Goal: Transaction & Acquisition: Purchase product/service

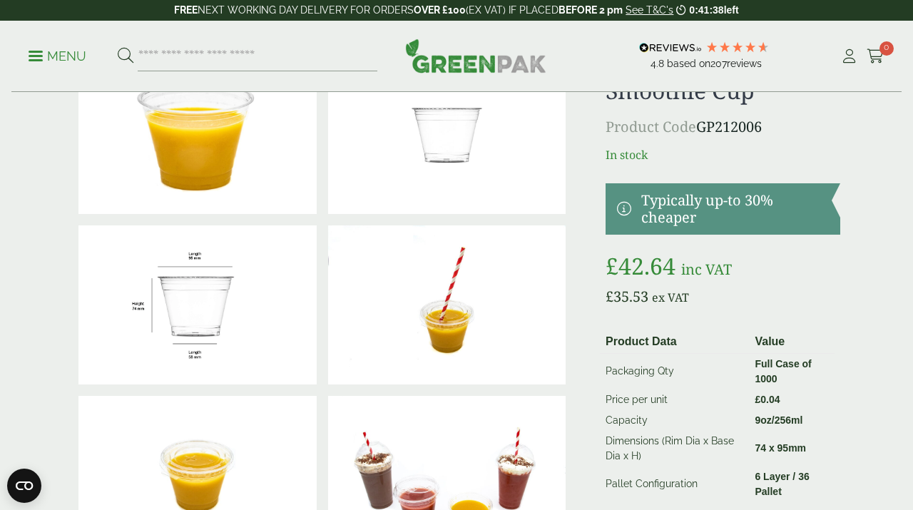
scroll to position [268, 0]
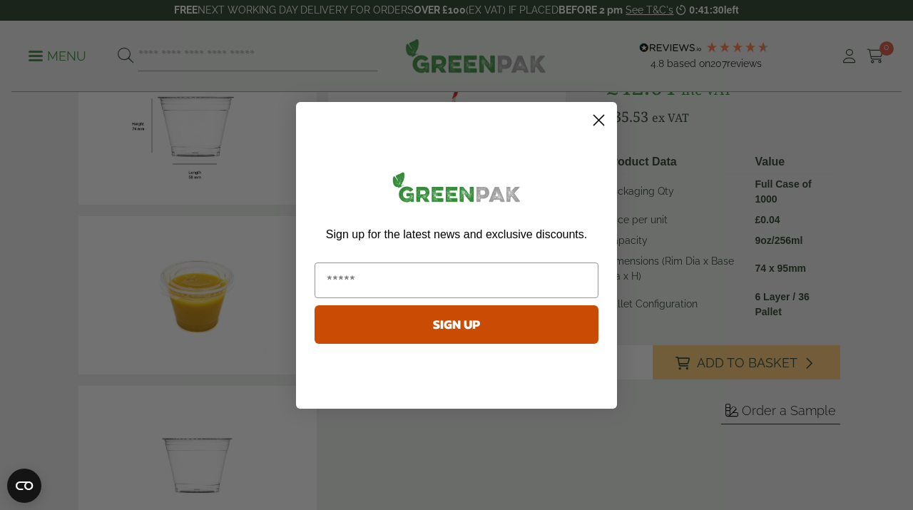
click at [597, 118] on icon "Close dialog" at bounding box center [599, 120] width 10 height 10
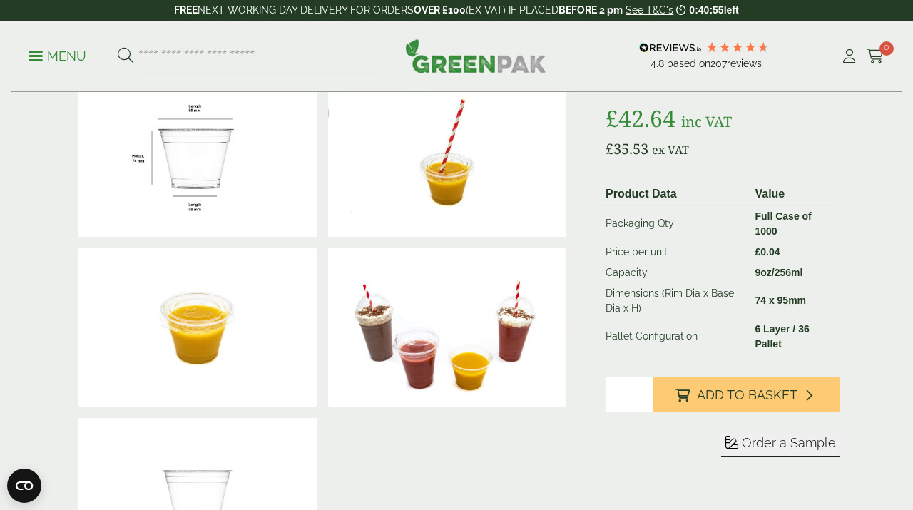
scroll to position [223, 0]
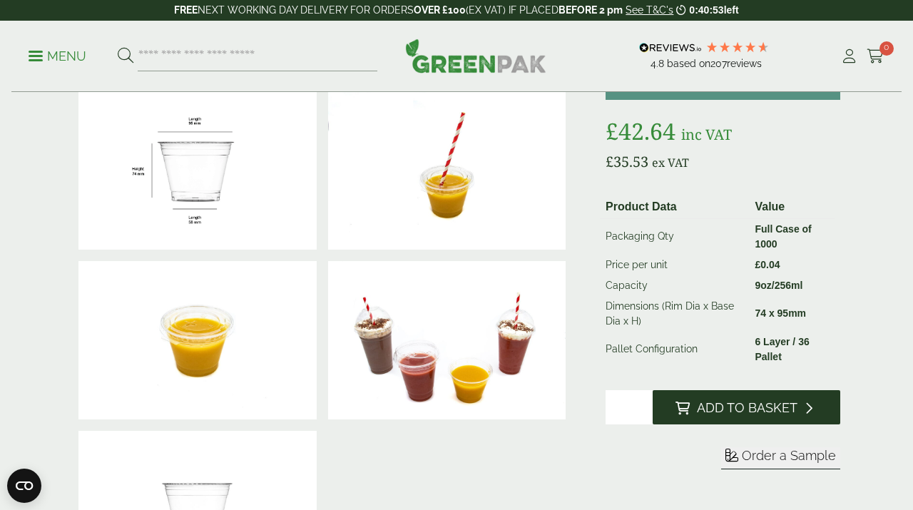
click at [750, 405] on span "Add to Basket" at bounding box center [747, 408] width 101 height 16
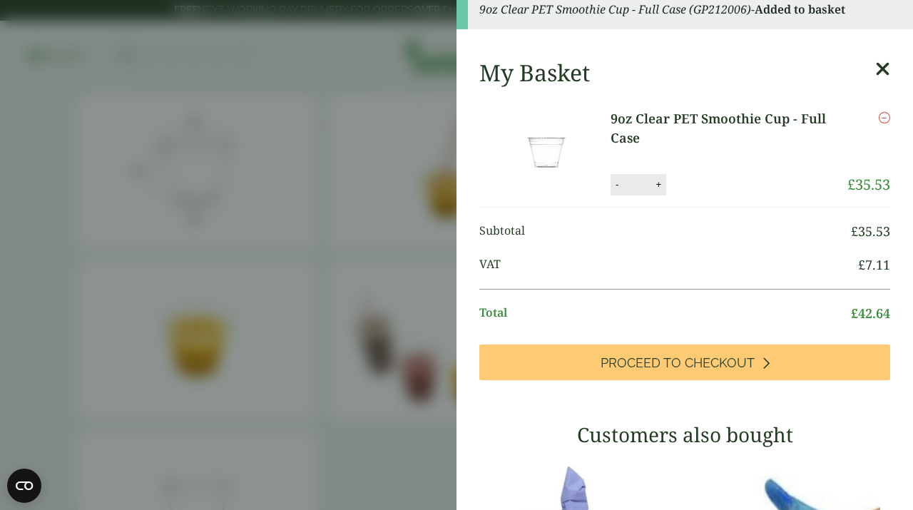
scroll to position [0, 0]
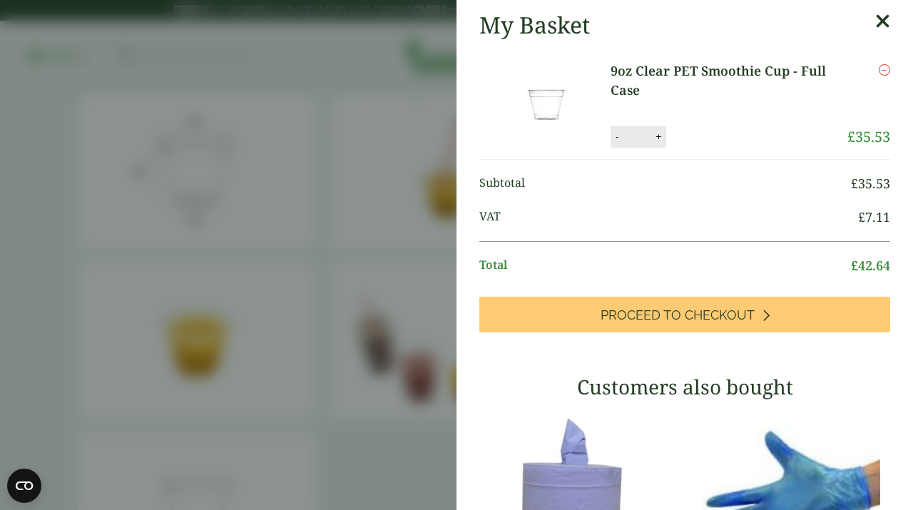
click at [882, 26] on icon at bounding box center [882, 21] width 15 height 20
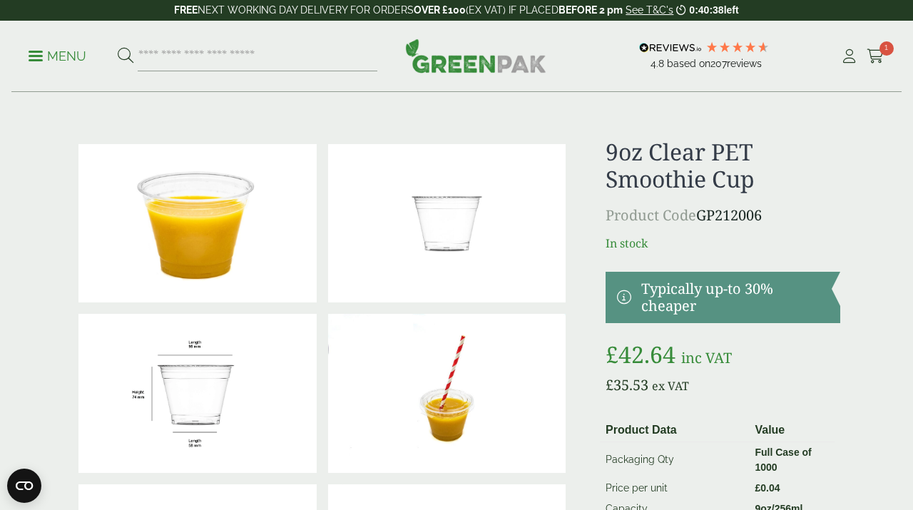
click at [58, 58] on p "Menu" at bounding box center [58, 56] width 58 height 17
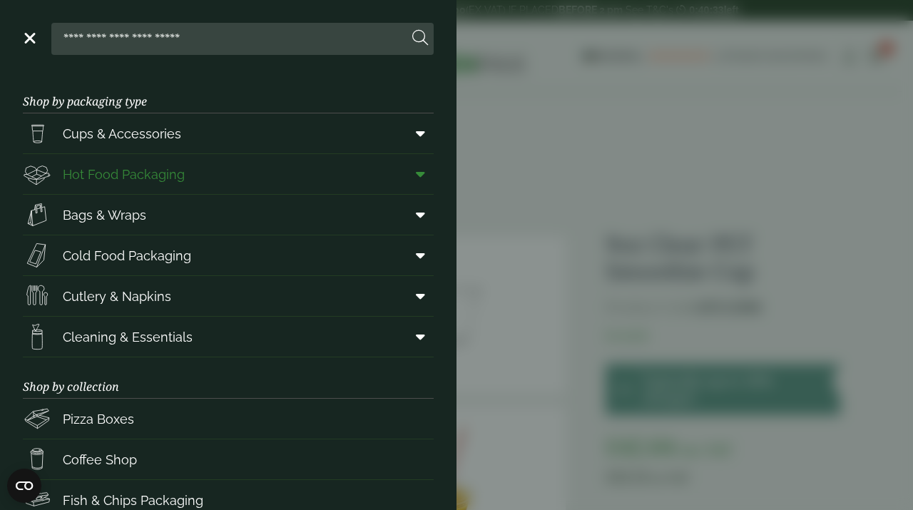
click at [166, 175] on span "Hot Food Packaging" at bounding box center [124, 174] width 122 height 19
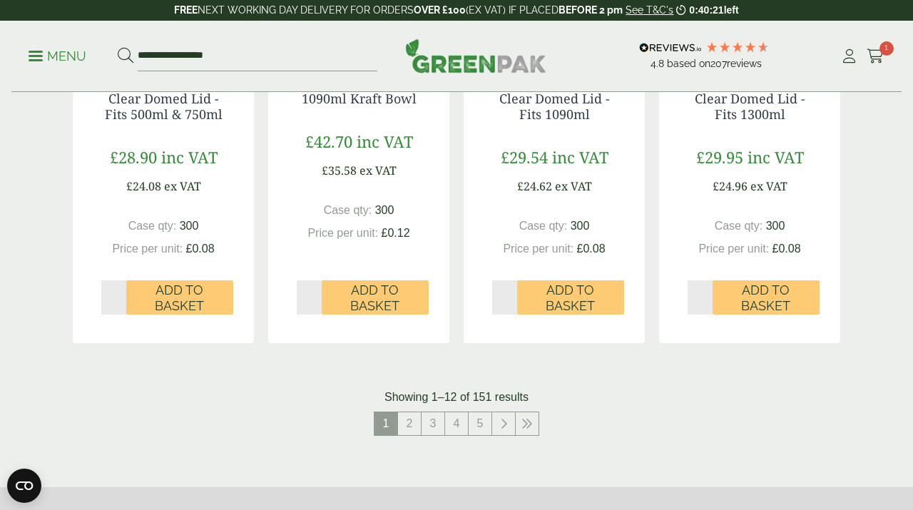
scroll to position [1552, 0]
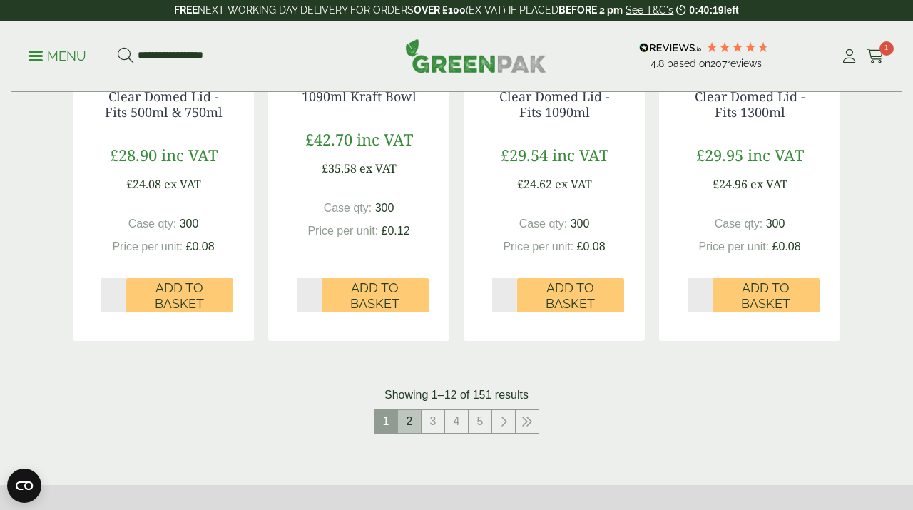
click at [409, 424] on link "2" at bounding box center [409, 421] width 23 height 23
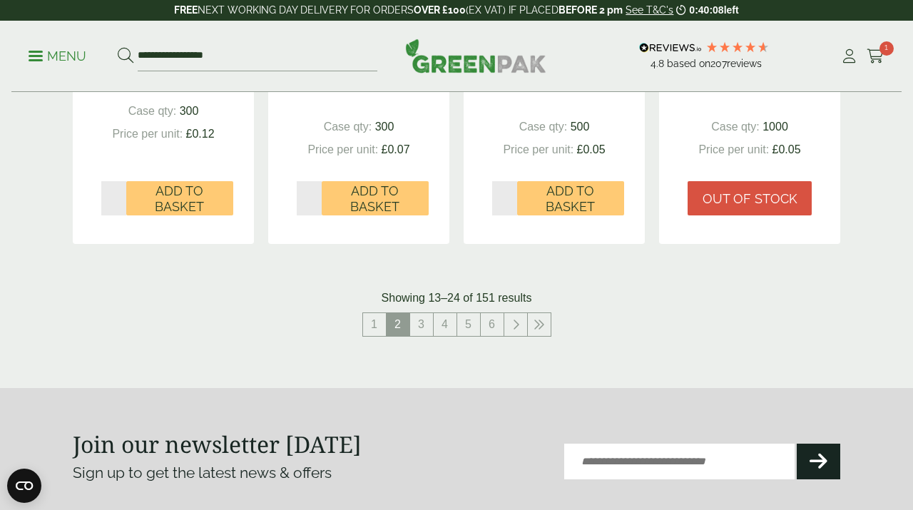
scroll to position [1681, 0]
click at [421, 329] on link "3" at bounding box center [421, 323] width 23 height 23
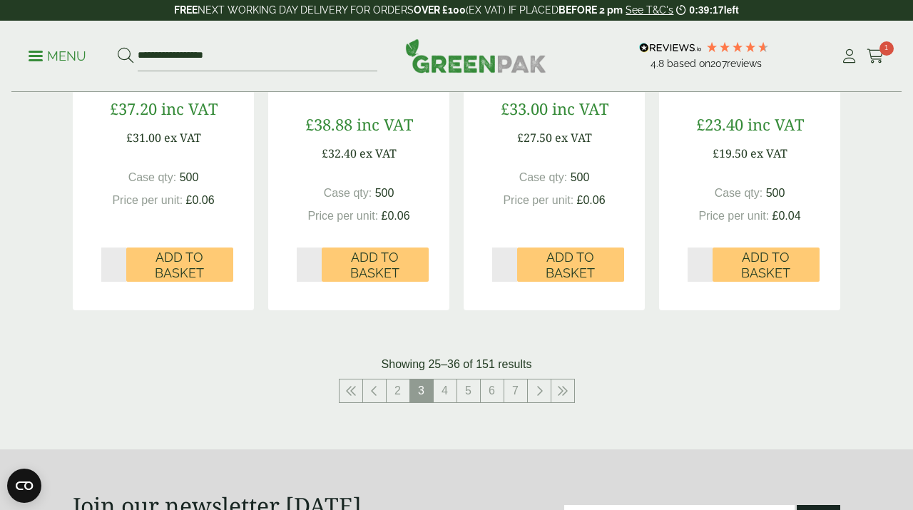
scroll to position [1617, 0]
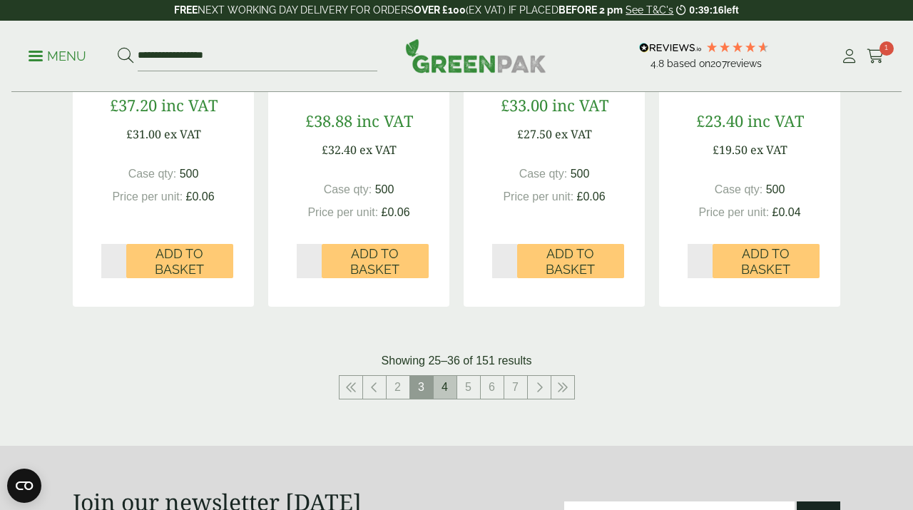
click at [452, 389] on link "4" at bounding box center [445, 387] width 23 height 23
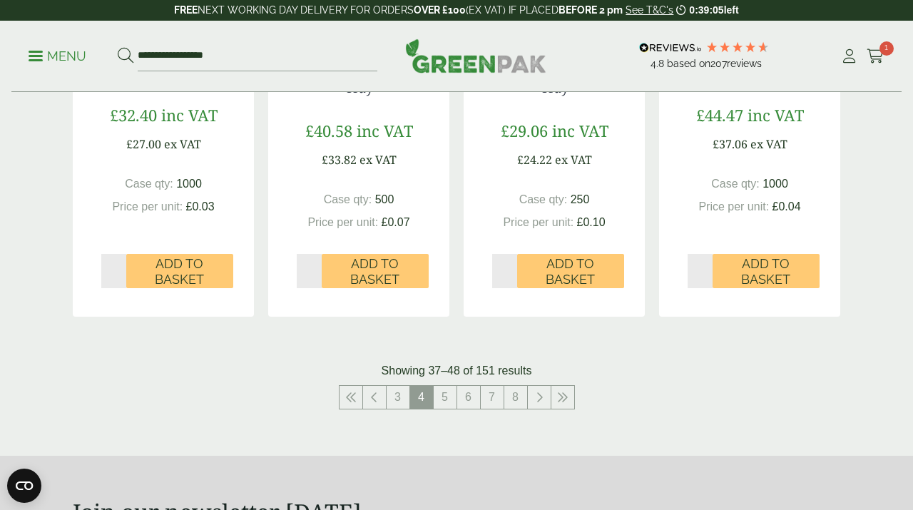
scroll to position [1789, 0]
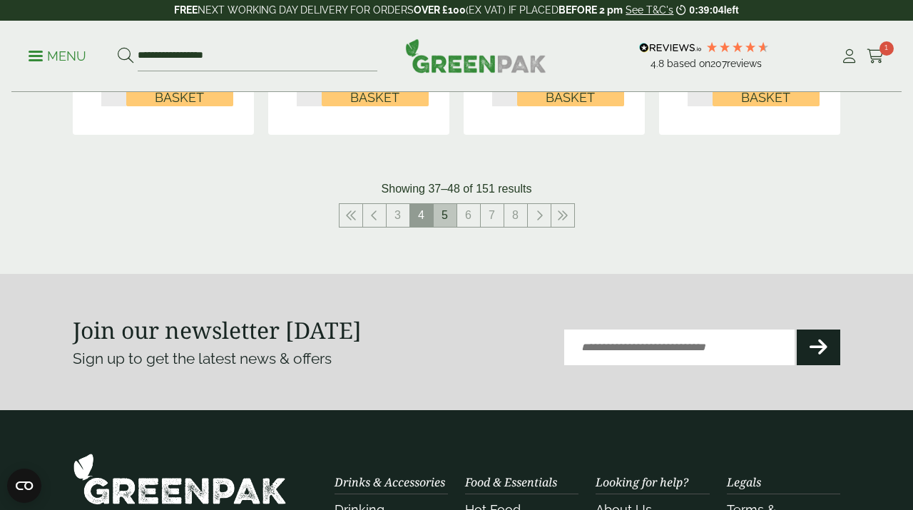
click at [446, 204] on link "5" at bounding box center [445, 215] width 23 height 23
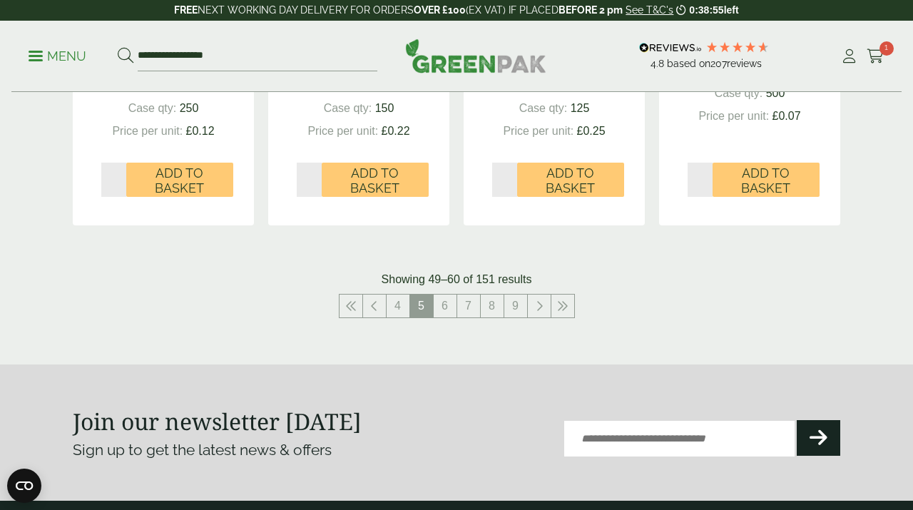
scroll to position [1706, 0]
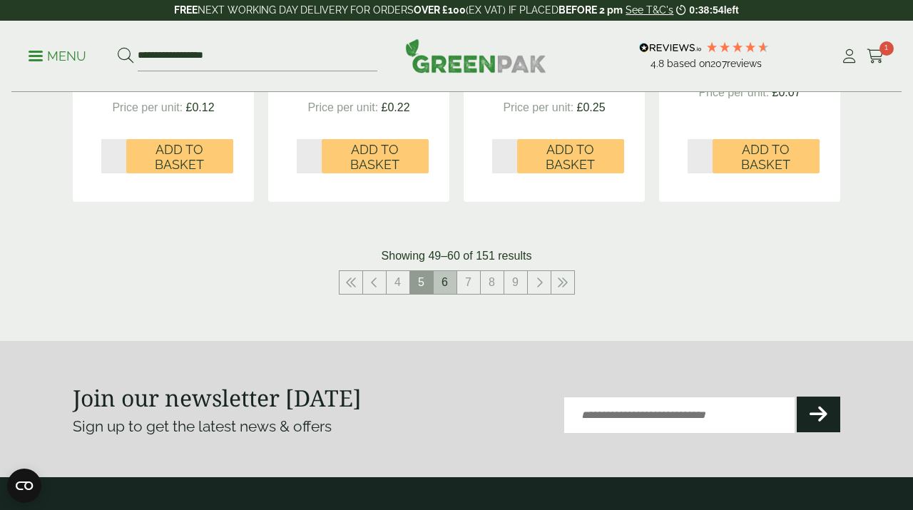
click at [449, 282] on link "6" at bounding box center [445, 282] width 23 height 23
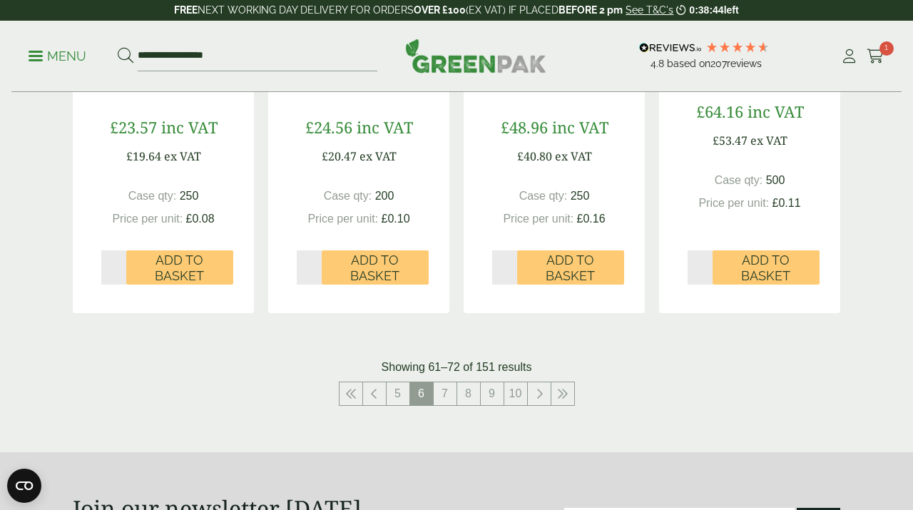
scroll to position [1613, 0]
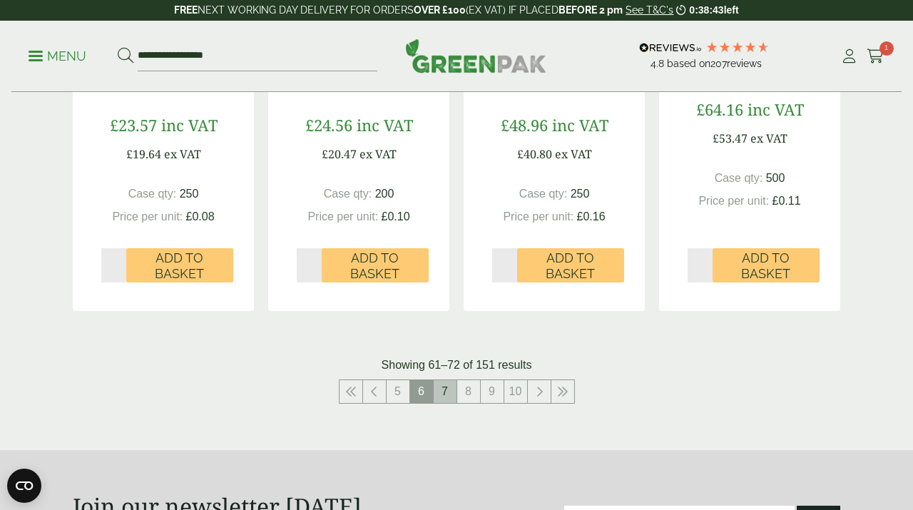
click at [451, 391] on link "7" at bounding box center [445, 391] width 23 height 23
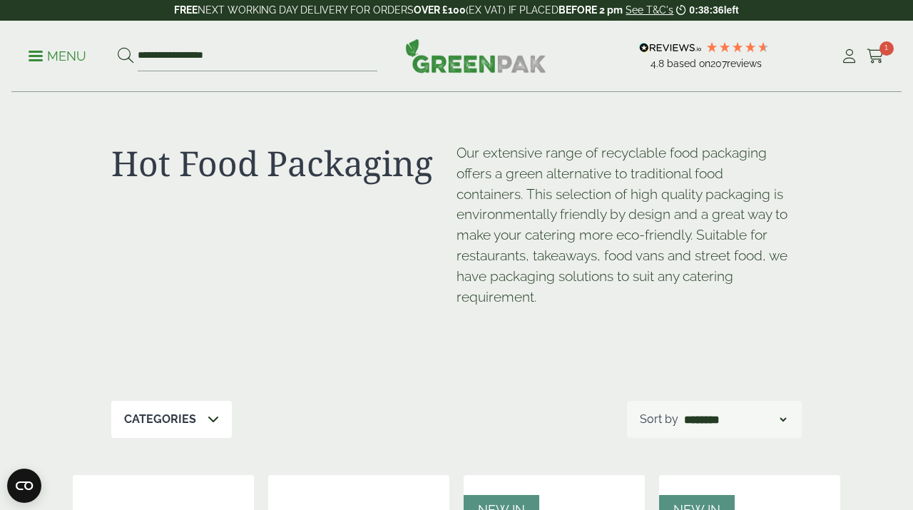
click at [61, 54] on p "Menu" at bounding box center [58, 56] width 58 height 17
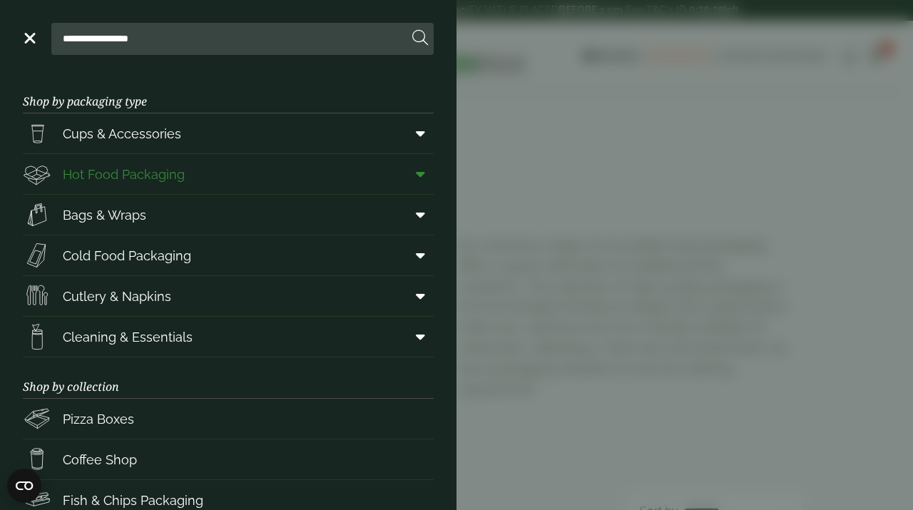
click at [140, 172] on span "Hot Food Packaging" at bounding box center [124, 174] width 122 height 19
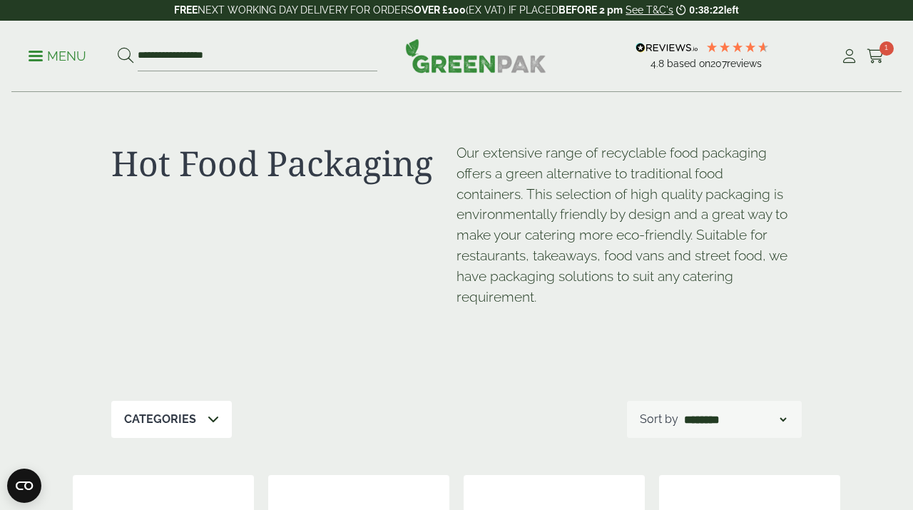
click at [198, 418] on div "Categories" at bounding box center [171, 419] width 120 height 37
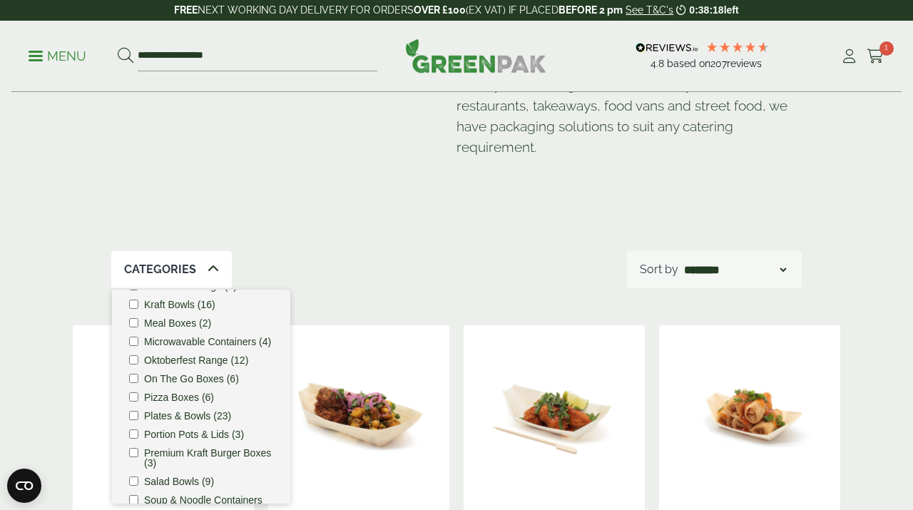
scroll to position [361, 0]
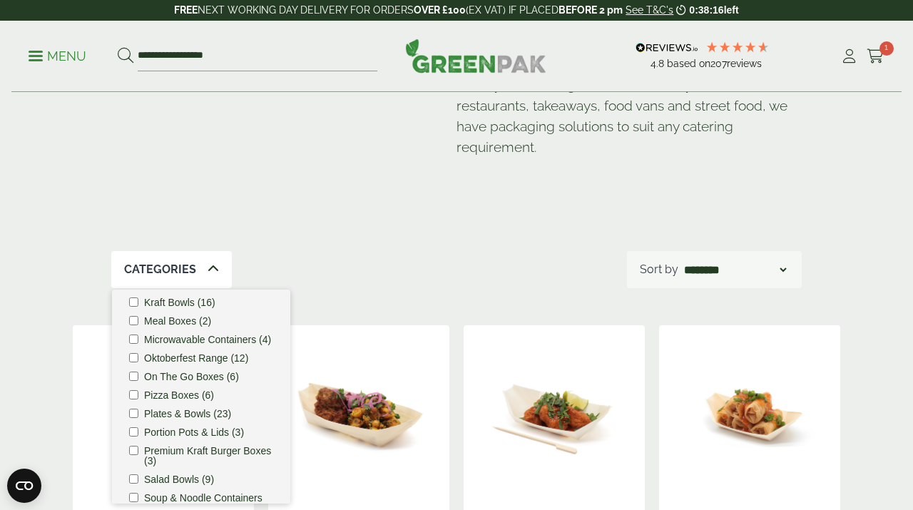
click at [190, 414] on label "Plates & Bowls (23)" at bounding box center [187, 414] width 87 height 10
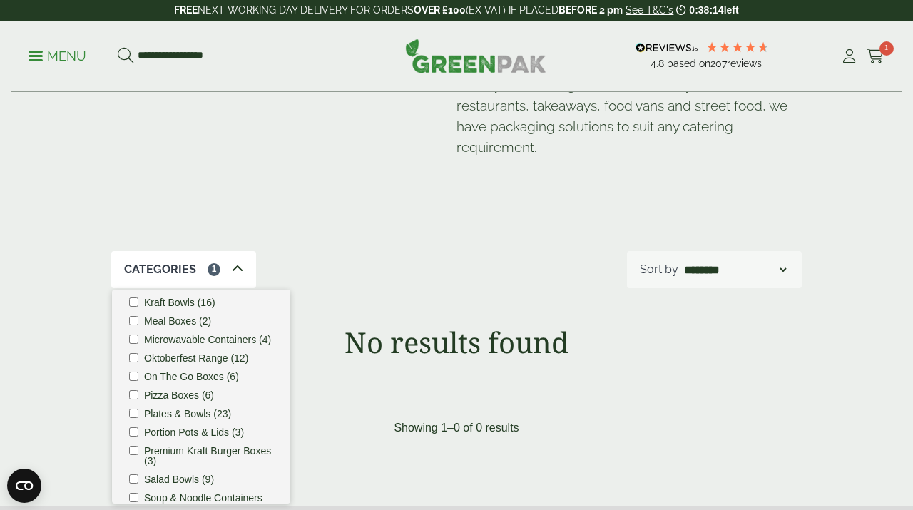
click at [587, 186] on div "Our extensive range of recyclable food packaging offers a green alternative to …" at bounding box center [628, 93] width 345 height 201
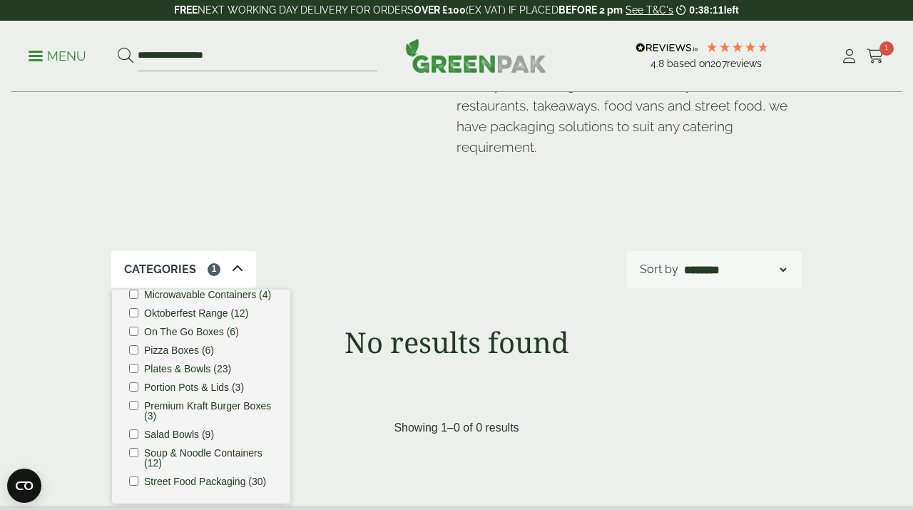
click at [754, 367] on div "No results found" at bounding box center [456, 349] width 767 height 48
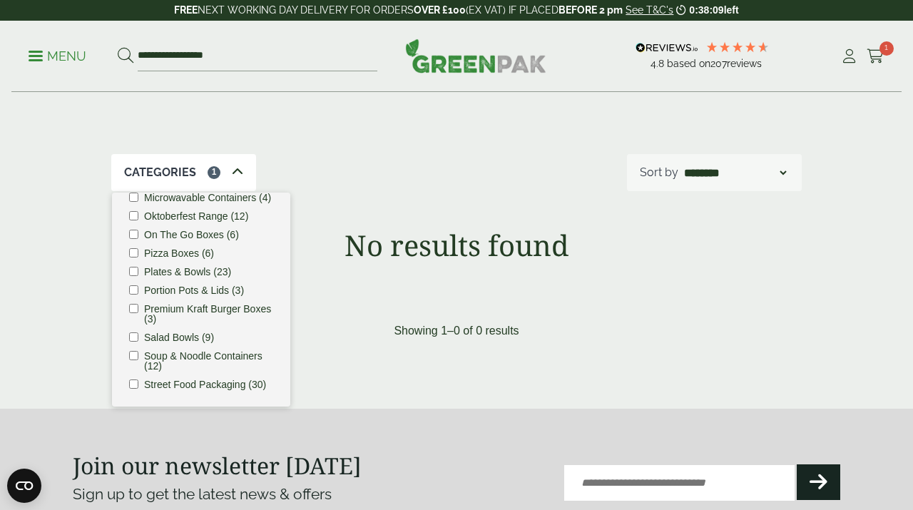
scroll to position [246, 0]
click at [209, 58] on input "**********" at bounding box center [258, 56] width 240 height 30
drag, startPoint x: 239, startPoint y: 56, endPoint x: 51, endPoint y: 64, distance: 187.7
click at [51, 64] on ul "**********" at bounding box center [203, 56] width 349 height 30
type input "*"
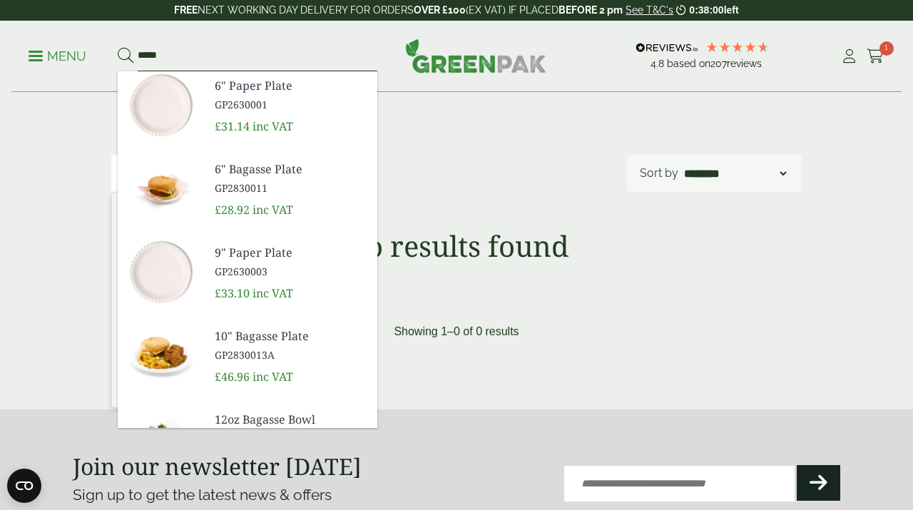
type input "*****"
click at [118, 47] on button at bounding box center [126, 56] width 16 height 19
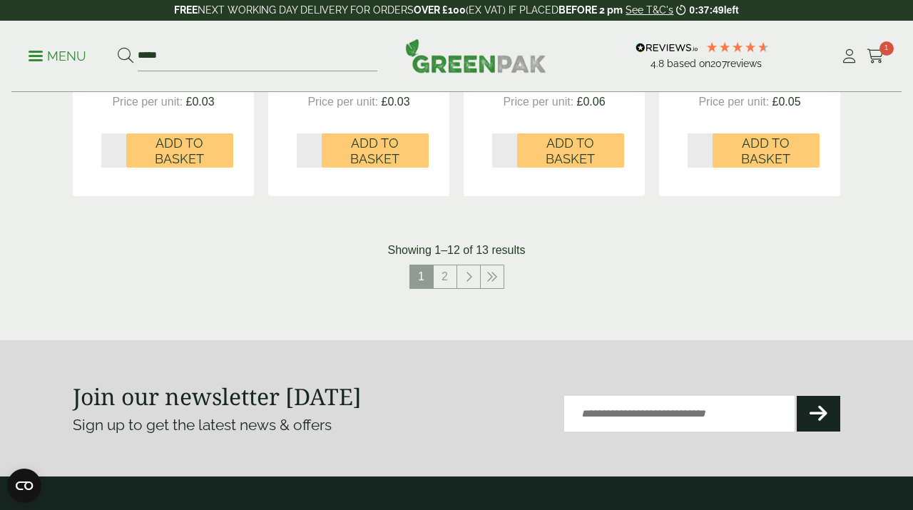
scroll to position [1540, 0]
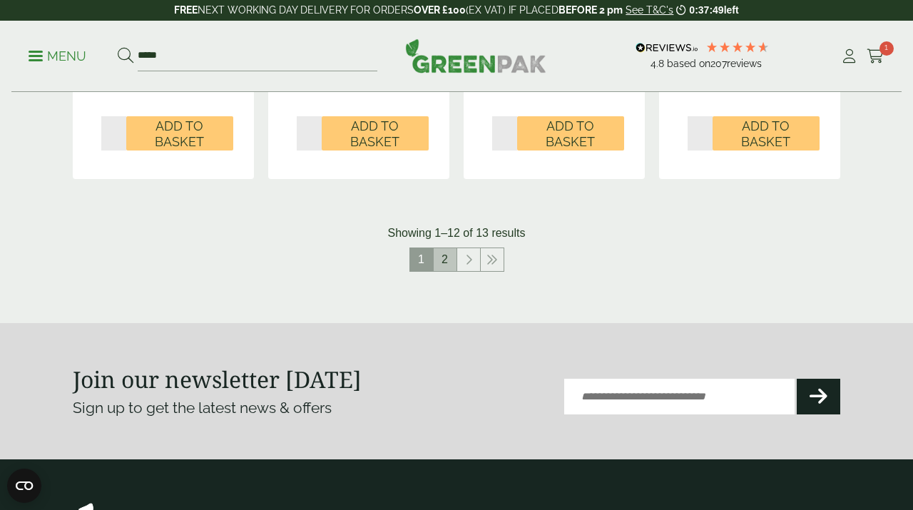
click at [448, 256] on link "2" at bounding box center [445, 259] width 23 height 23
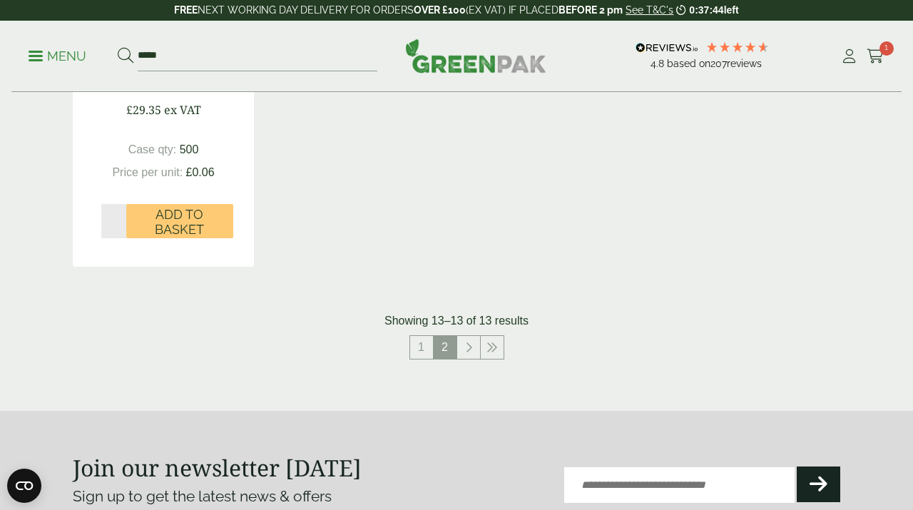
scroll to position [590, 0]
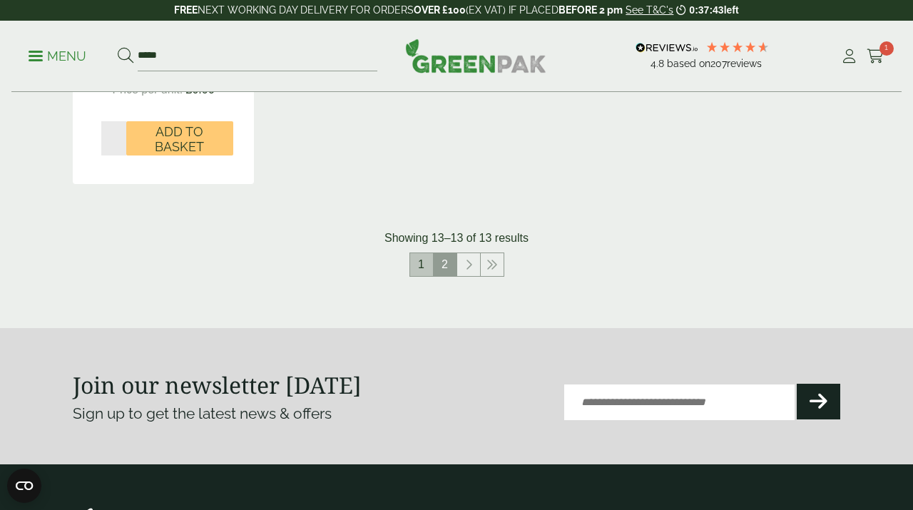
click at [414, 265] on link "1" at bounding box center [421, 264] width 23 height 23
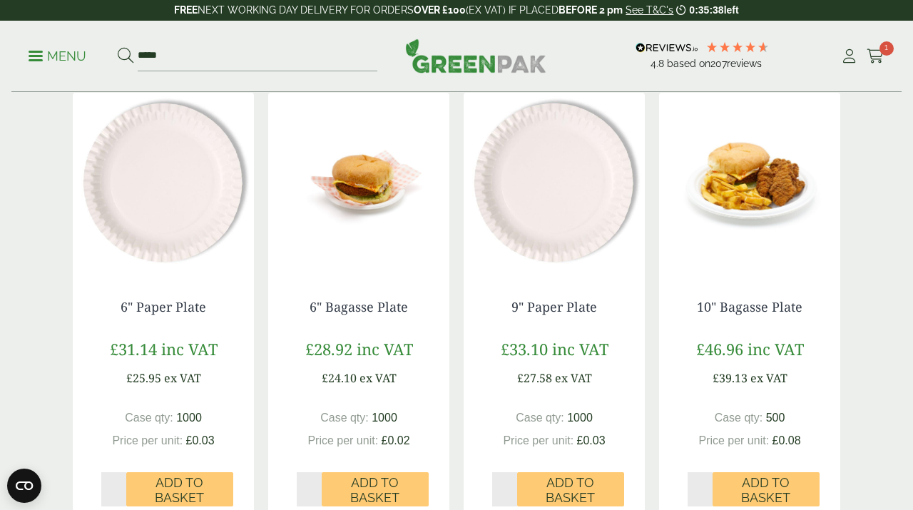
scroll to position [250, 0]
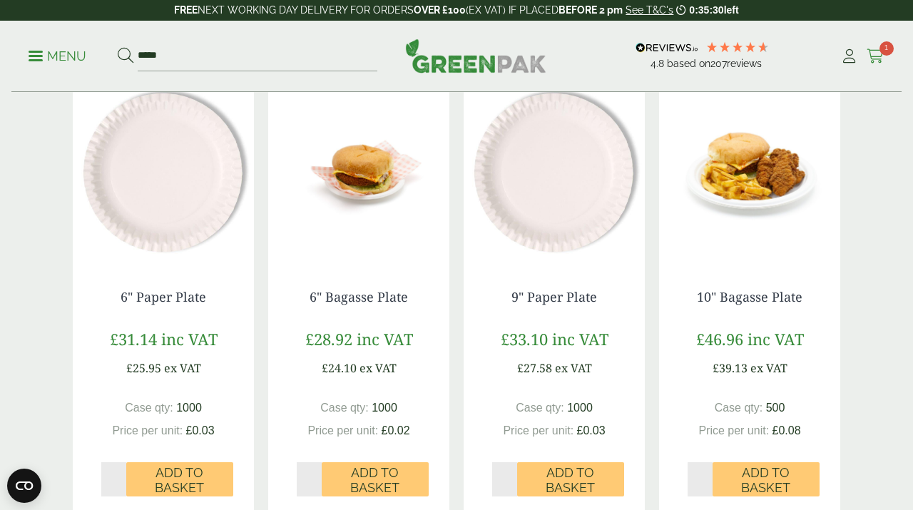
click at [875, 51] on icon at bounding box center [875, 56] width 18 height 14
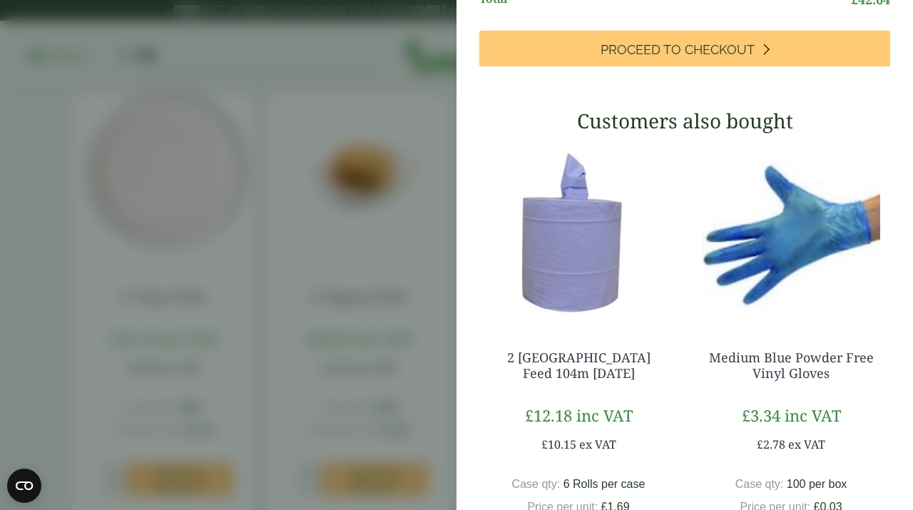
scroll to position [0, 0]
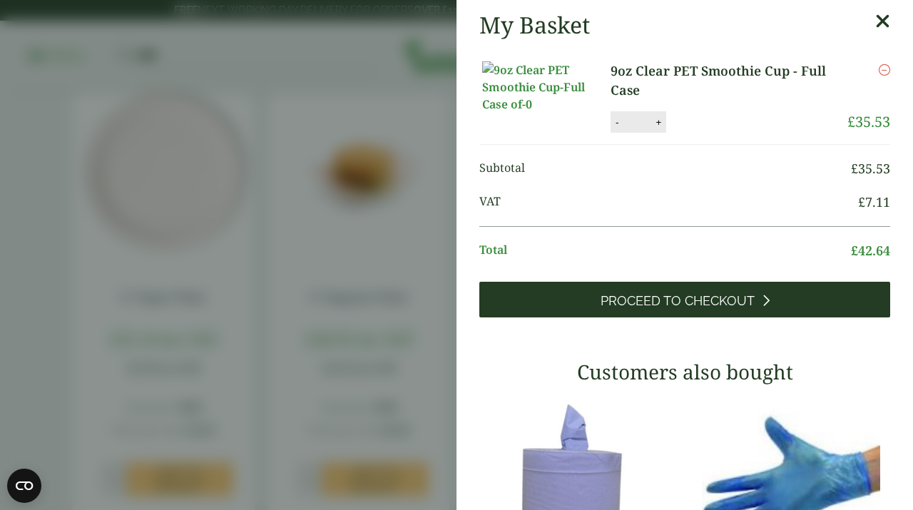
click at [744, 317] on link "Proceed to Checkout" at bounding box center [684, 300] width 411 height 36
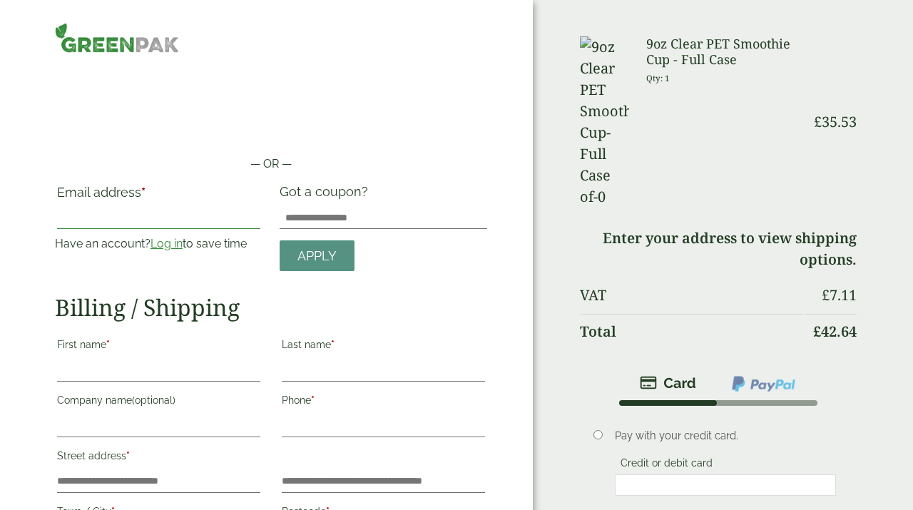
click at [160, 222] on input "Email address *" at bounding box center [158, 217] width 203 height 23
